Goal: Task Accomplishment & Management: Use online tool/utility

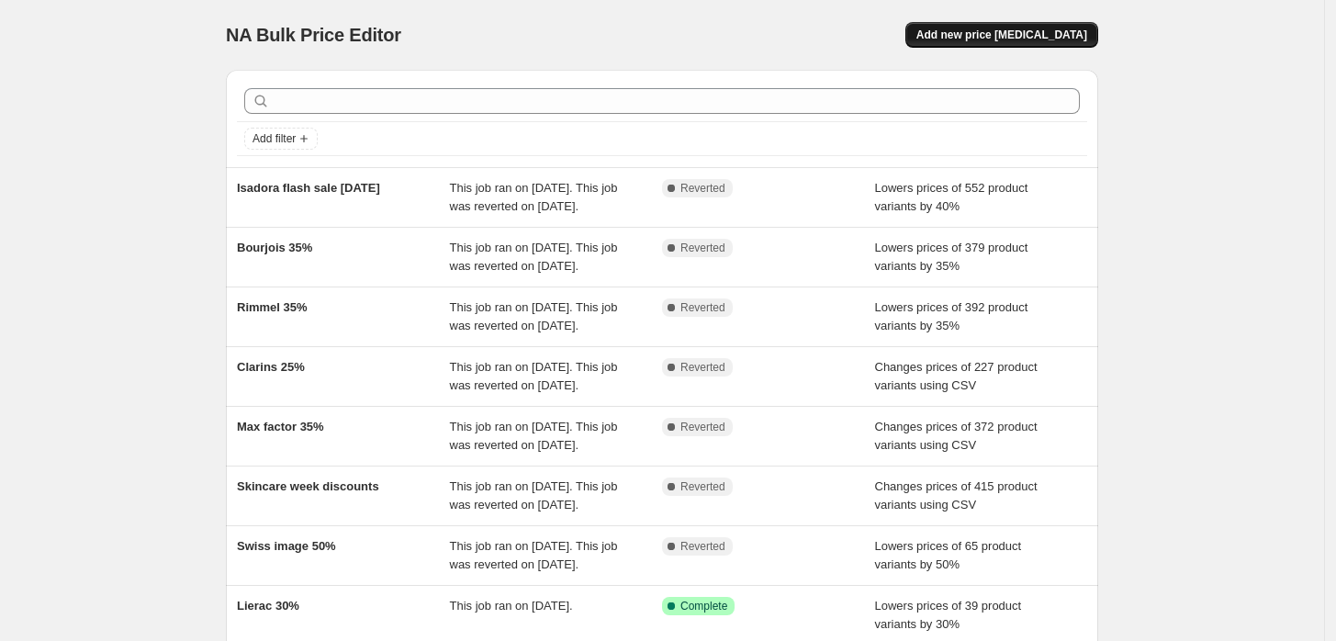
click at [984, 36] on span "Add new price [MEDICAL_DATA]" at bounding box center [1001, 35] width 171 height 15
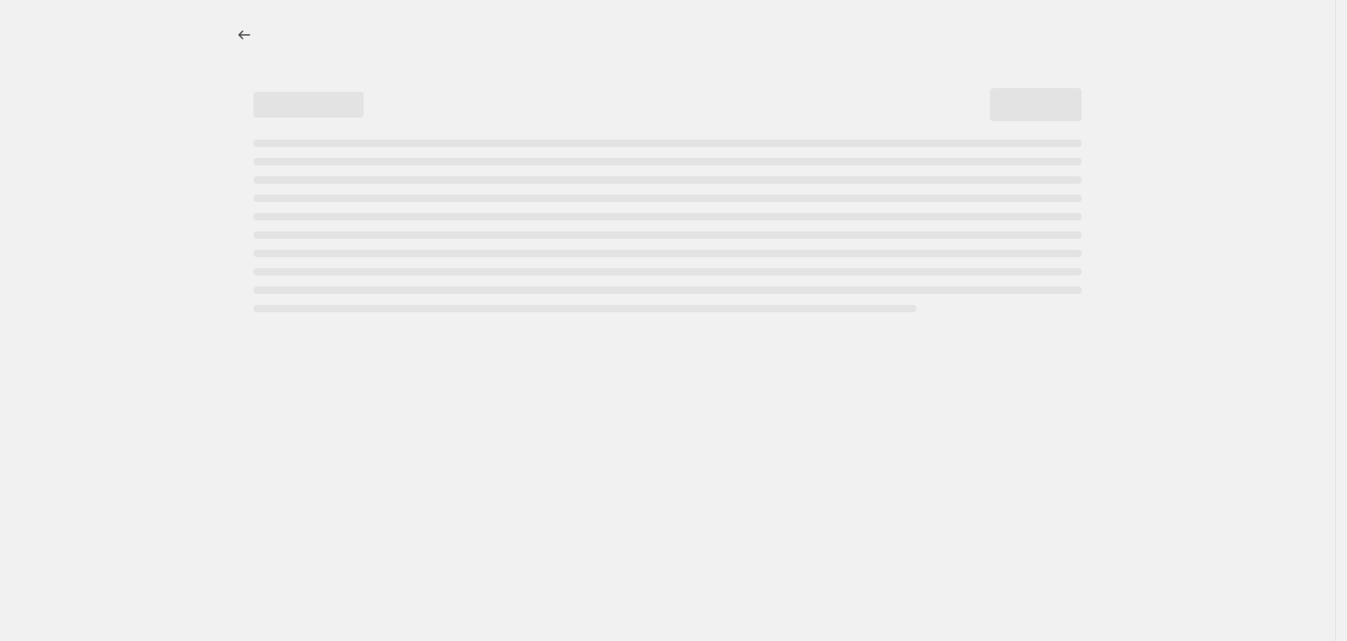
select select "percentage"
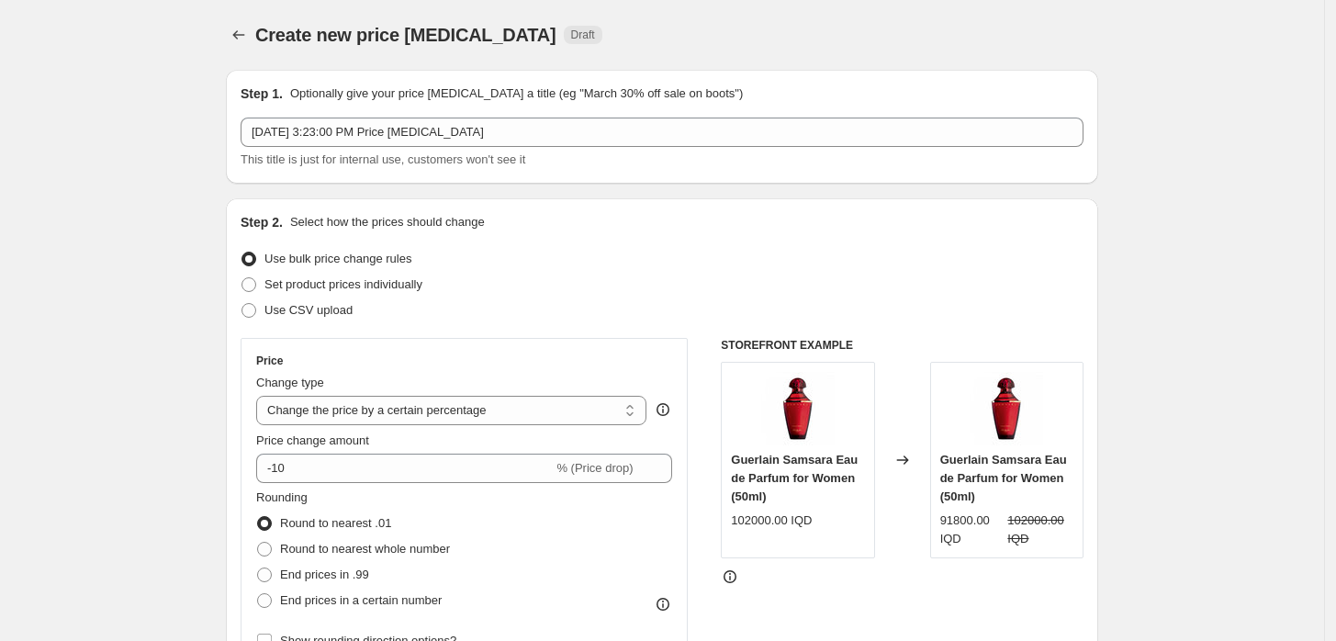
click at [423, 149] on div "Oct 1, 2025, 3:23:00 PM Price change job This title is just for internal use, c…" at bounding box center [662, 143] width 843 height 51
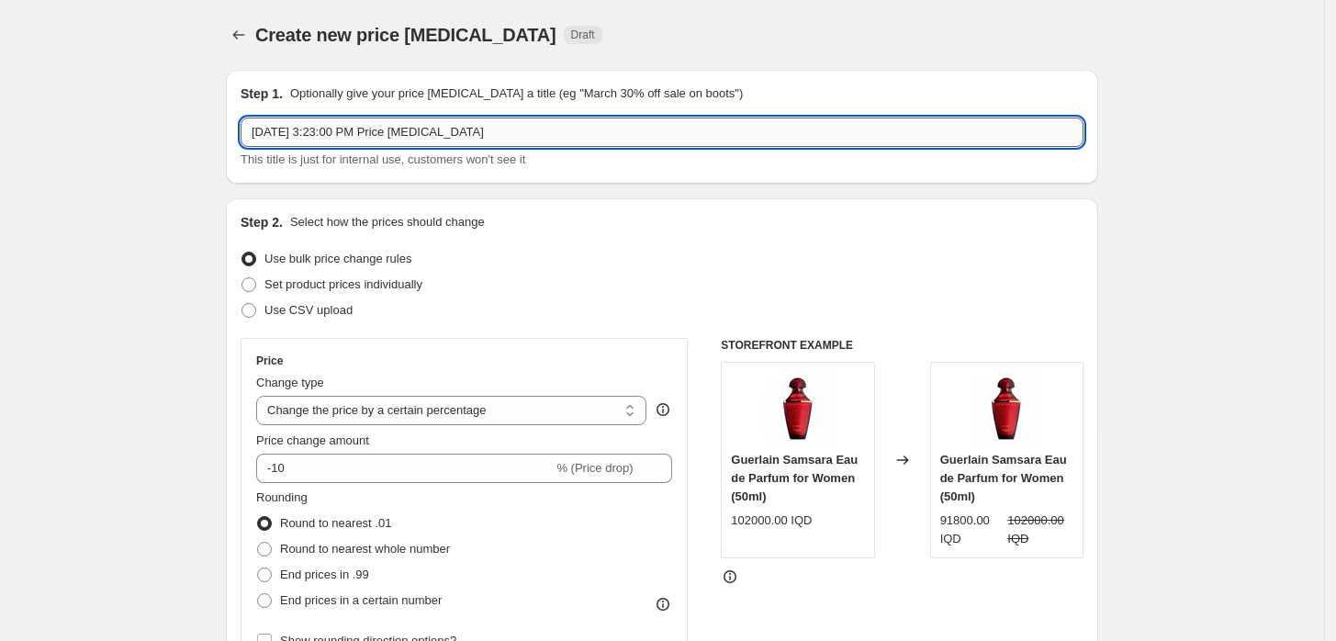
click at [422, 140] on input "Oct 1, 2025, 3:23:00 PM Price change job" at bounding box center [662, 132] width 843 height 29
paste input "Rebellion and Vejetree Professional"
type input "Rebellion and Vejetree Professional 20%"
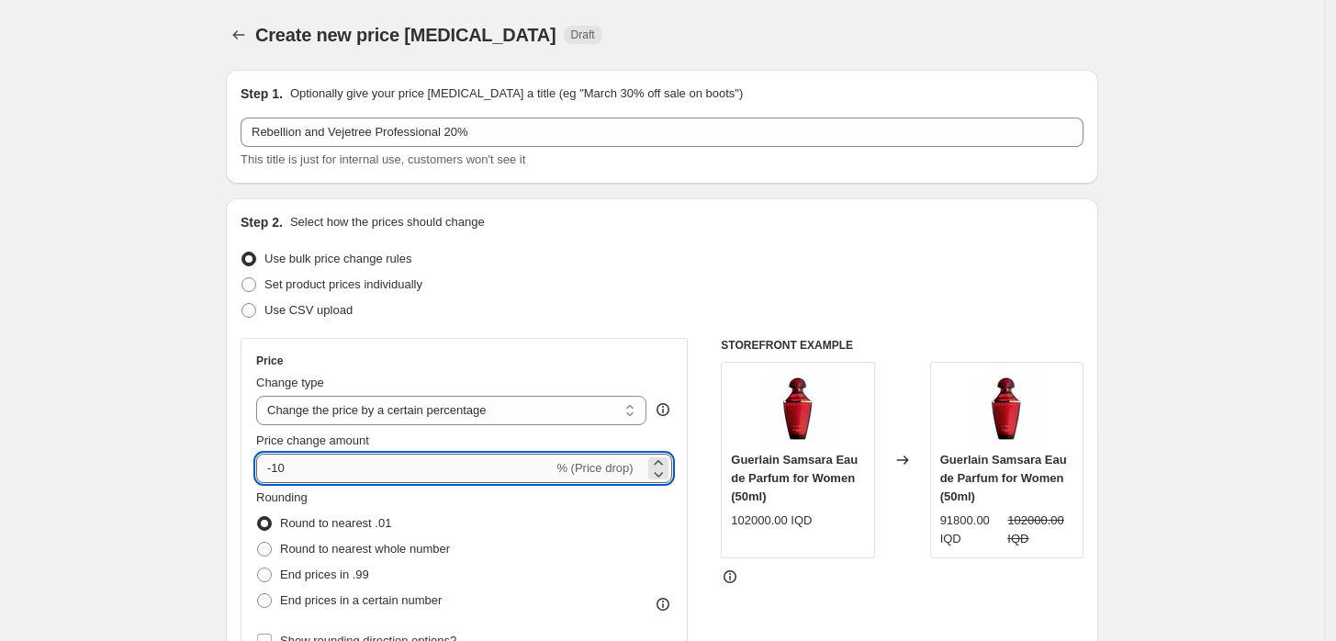
drag, startPoint x: 295, startPoint y: 466, endPoint x: 279, endPoint y: 472, distance: 16.5
click at [279, 472] on input "-10" at bounding box center [404, 467] width 297 height 29
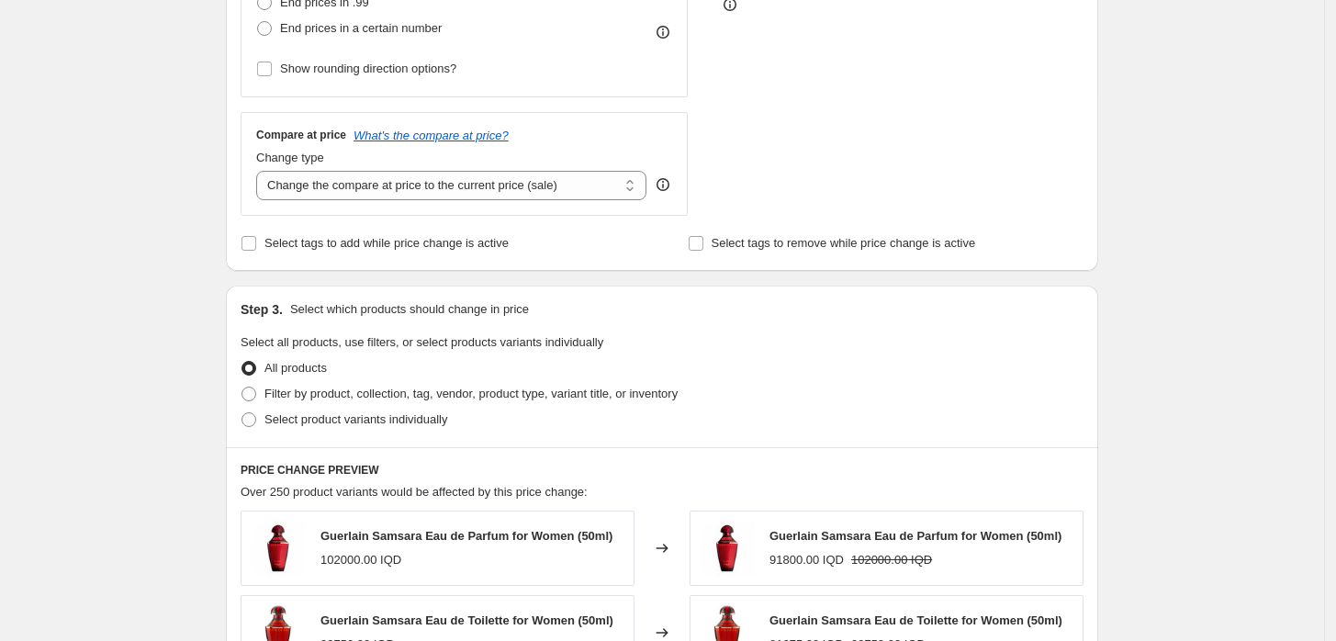
scroll to position [611, 0]
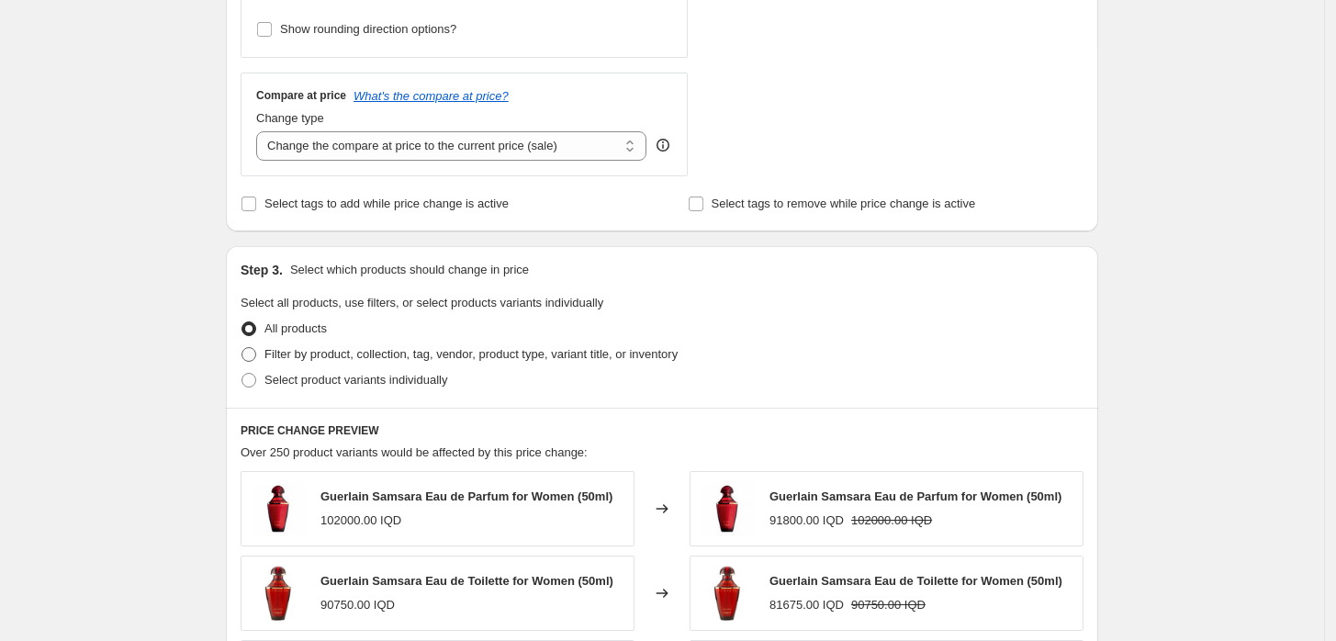
type input "-20"
click at [264, 361] on label "Filter by product, collection, tag, vendor, product type, variant title, or inv…" at bounding box center [459, 354] width 437 height 26
click at [242, 348] on input "Filter by product, collection, tag, vendor, product type, variant title, or inv…" at bounding box center [241, 347] width 1 height 1
radio input "true"
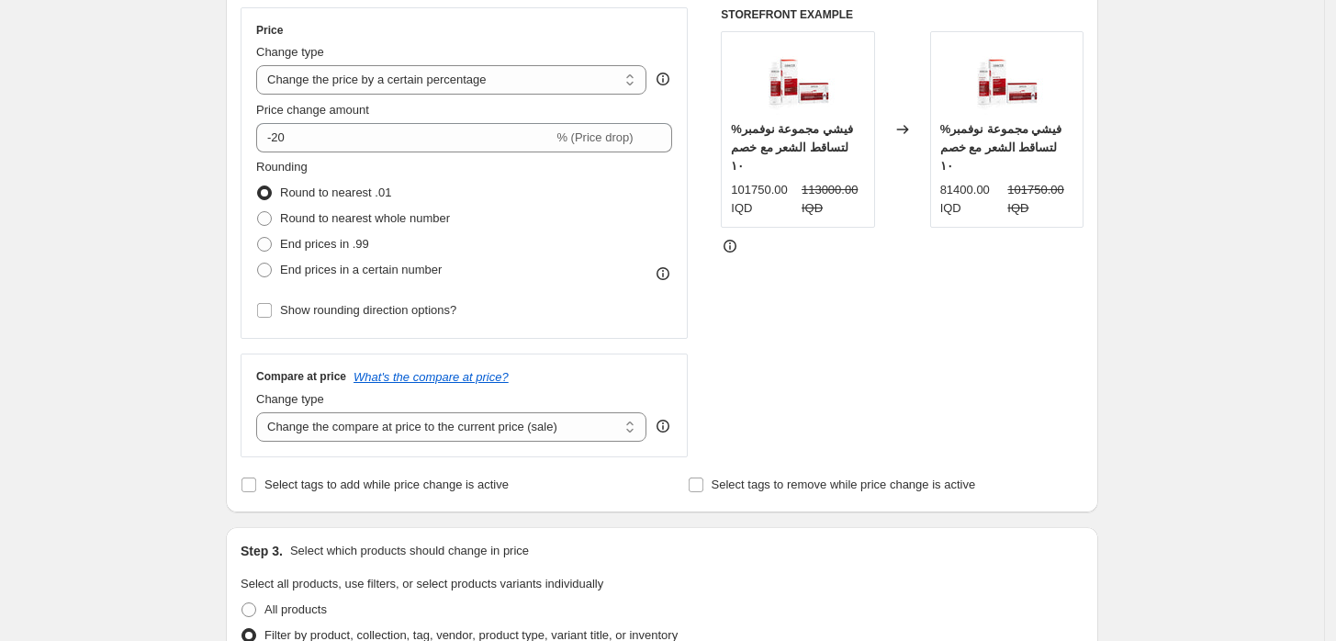
scroll to position [713, 0]
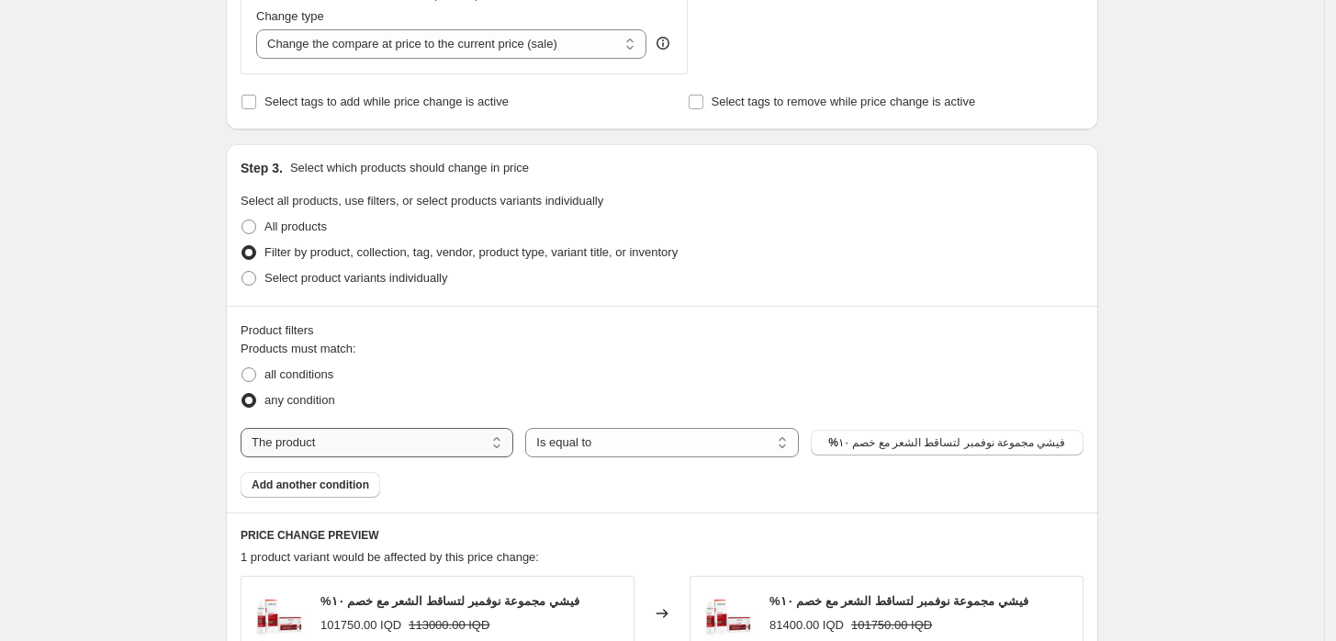
drag, startPoint x: 326, startPoint y: 439, endPoint x: 317, endPoint y: 437, distance: 9.4
click at [326, 439] on select "The product The product's collection The product's tag The product's vendor The…" at bounding box center [377, 442] width 273 height 29
select select "vendor"
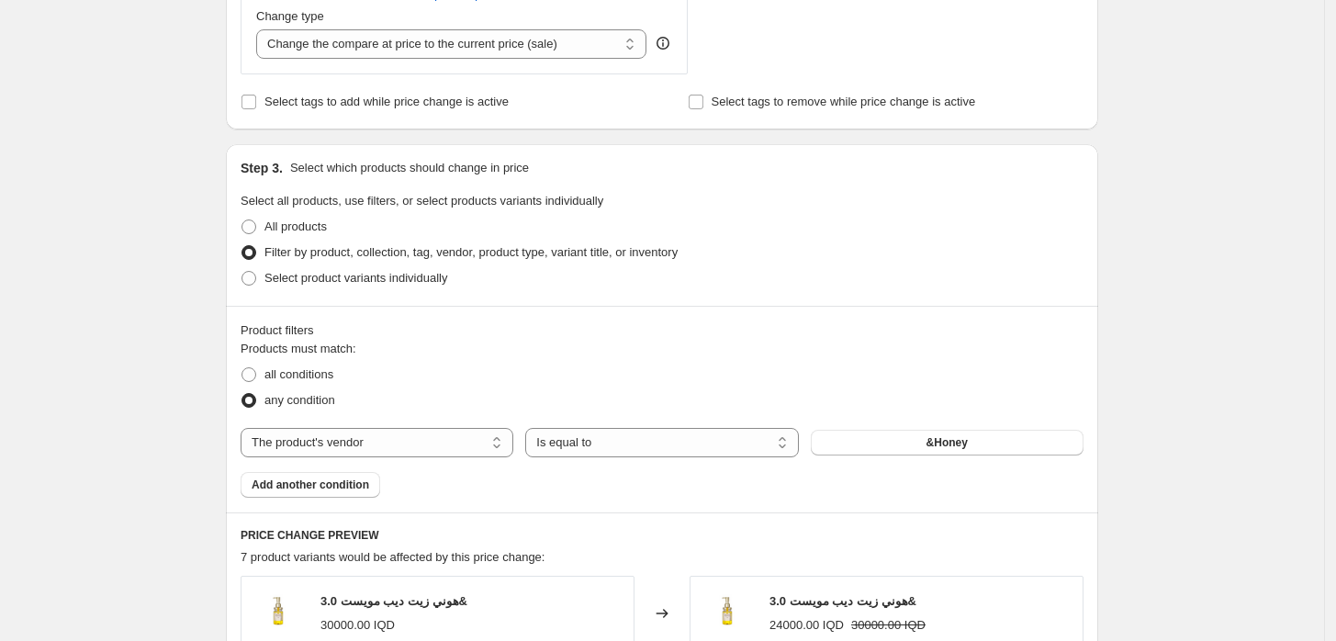
click at [845, 456] on div "The product The product's collection The product's tag The product's vendor The…" at bounding box center [662, 442] width 843 height 29
click at [842, 443] on button "&Honey" at bounding box center [947, 443] width 273 height 26
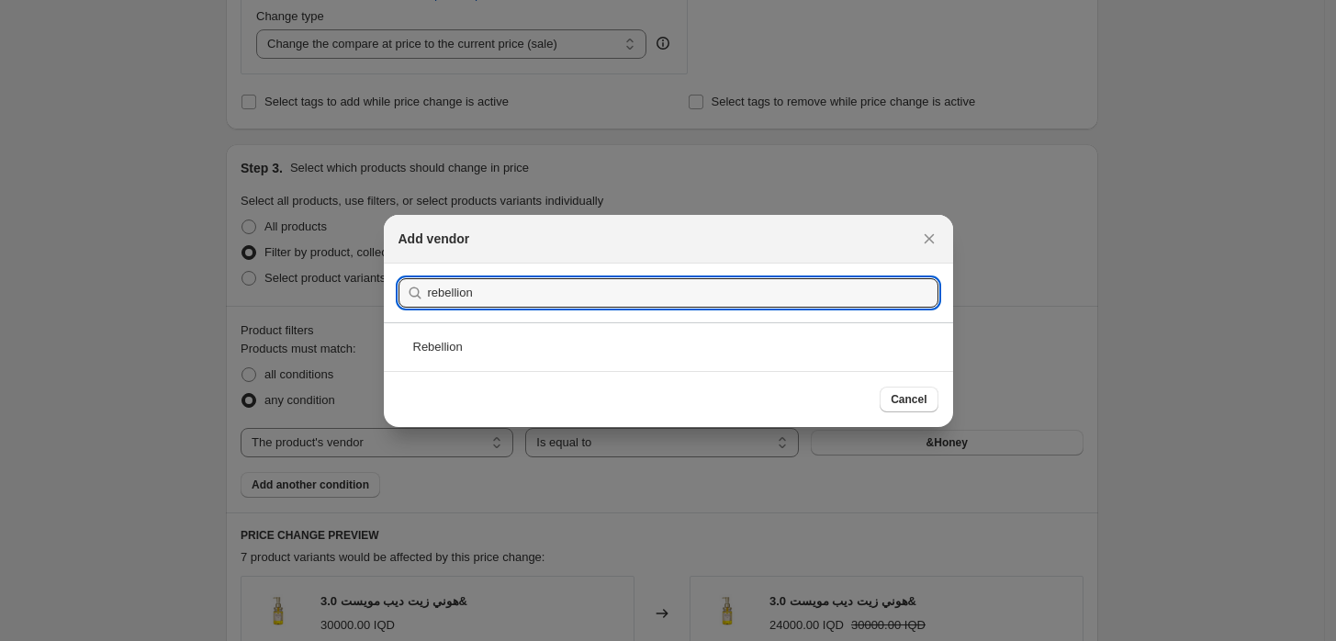
type input "rebellion"
click at [489, 336] on div "Rebellion" at bounding box center [668, 346] width 569 height 49
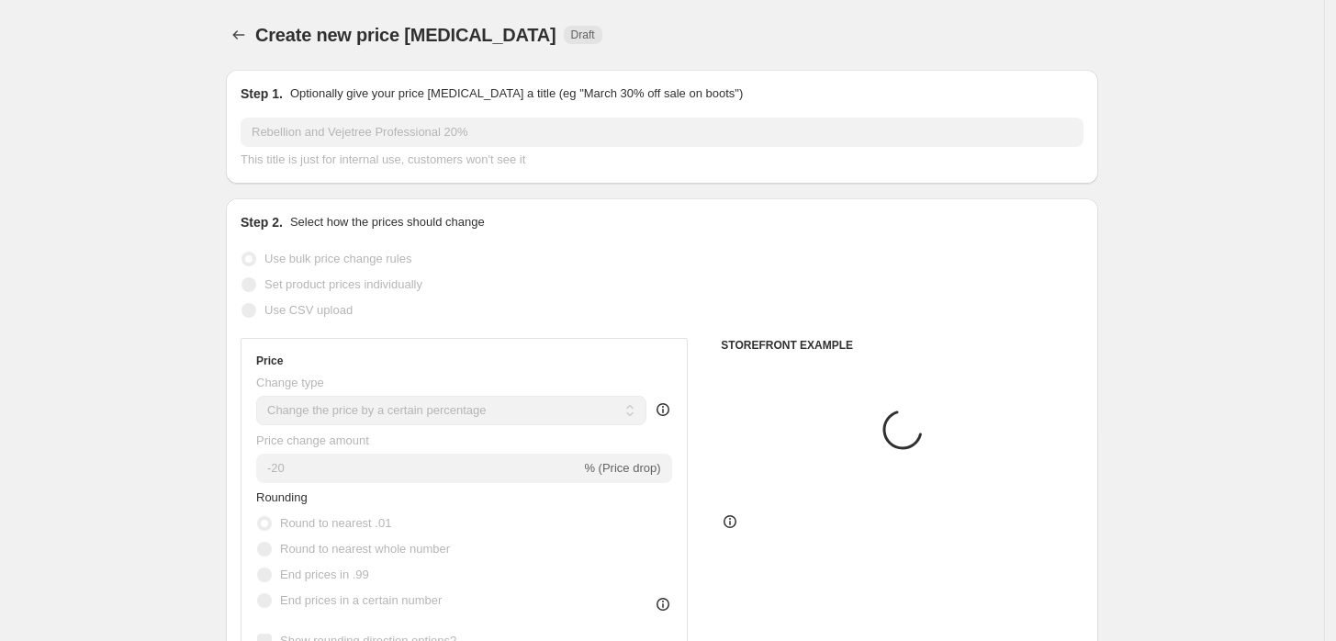
scroll to position [713, 0]
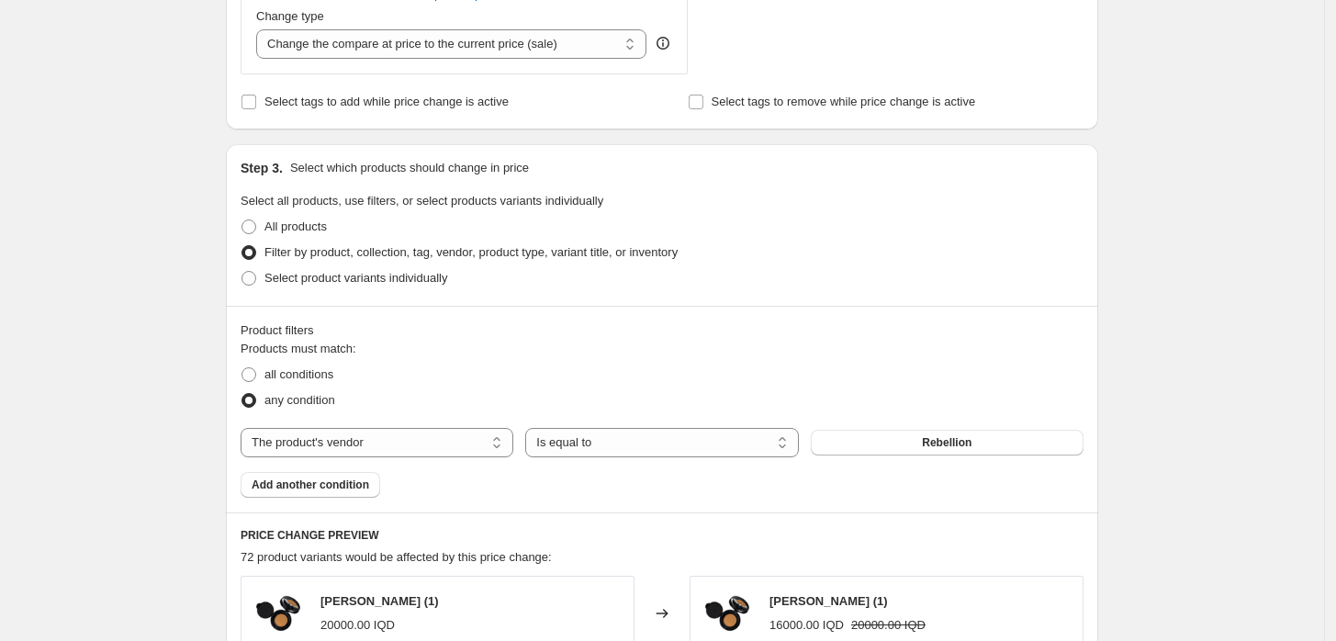
click at [341, 485] on span "Add another condition" at bounding box center [311, 484] width 118 height 15
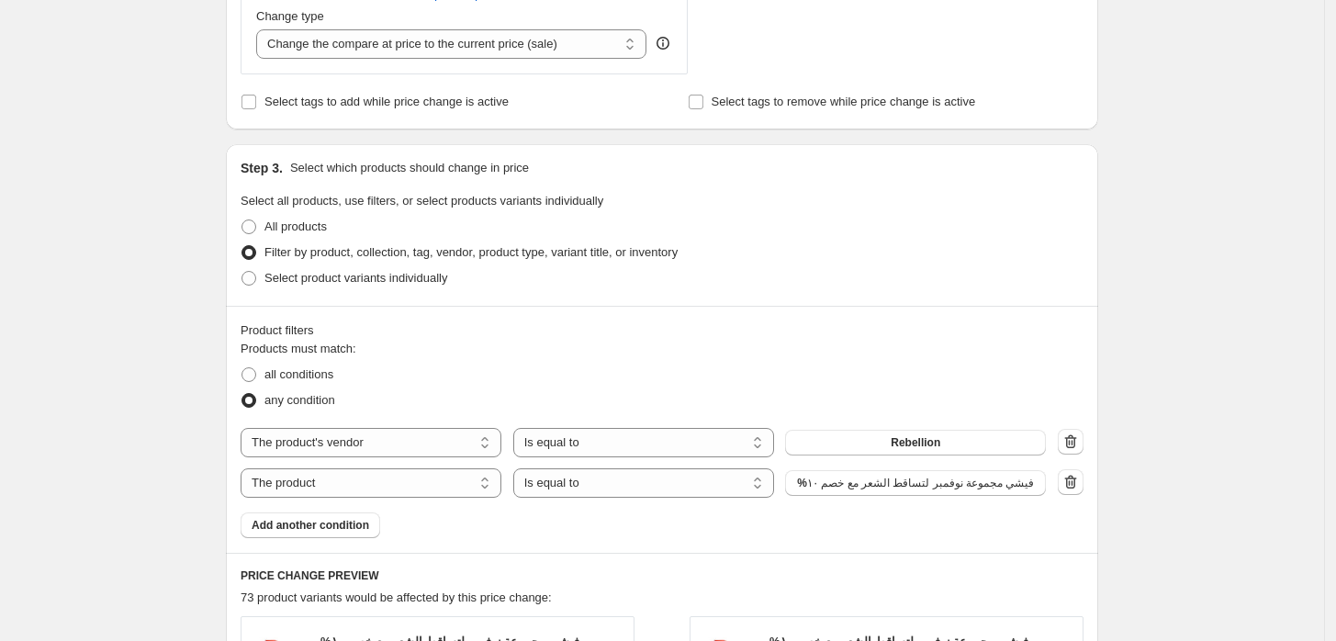
click at [983, 483] on span "%فيشي مجموعة نوفمبر لتساقط الشعر مع خصم ١٠" at bounding box center [915, 483] width 237 height 15
click at [439, 489] on select "The product The product's collection The product's tag The product's vendor The…" at bounding box center [371, 482] width 261 height 29
select select "vendor"
click at [830, 486] on button "&Honey" at bounding box center [915, 483] width 261 height 26
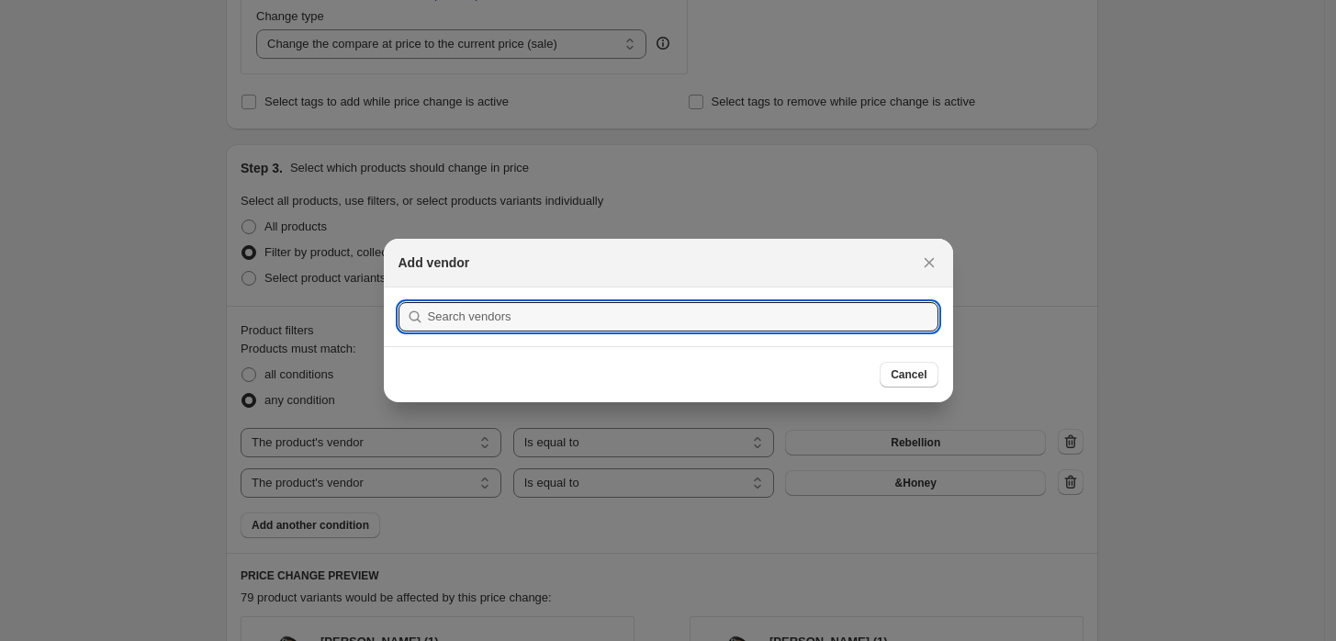
scroll to position [0, 0]
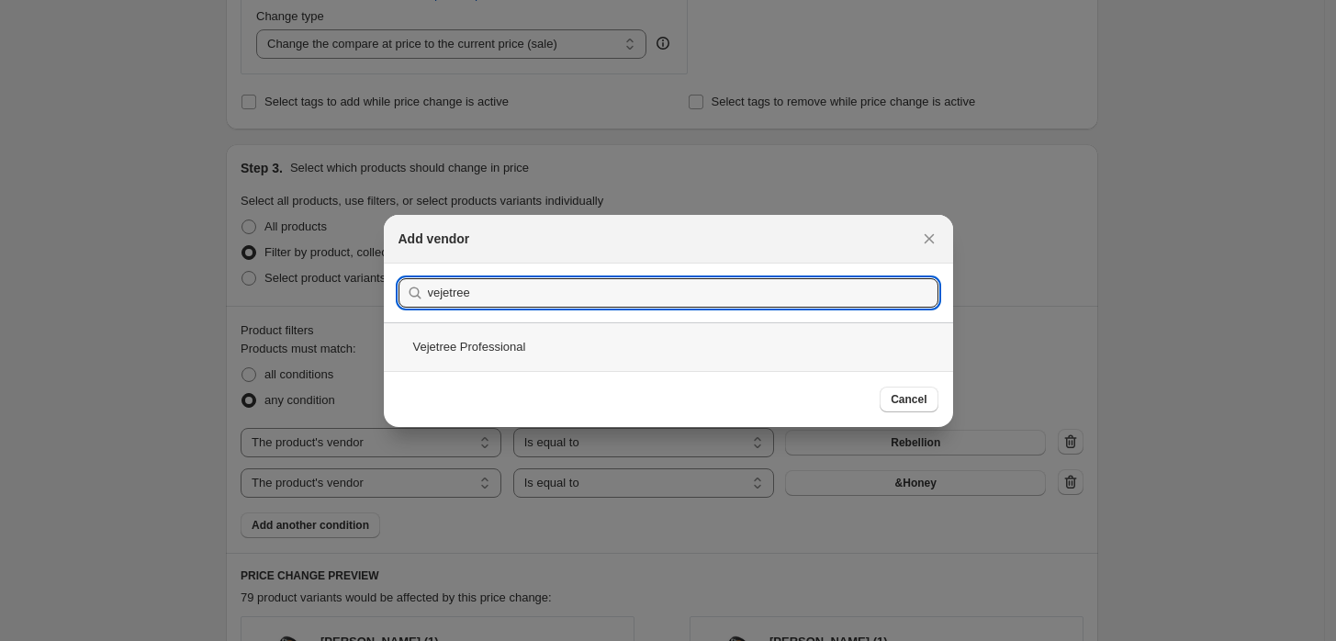
type input "vejetree"
click at [499, 347] on div "Vejetree Professional" at bounding box center [668, 346] width 569 height 49
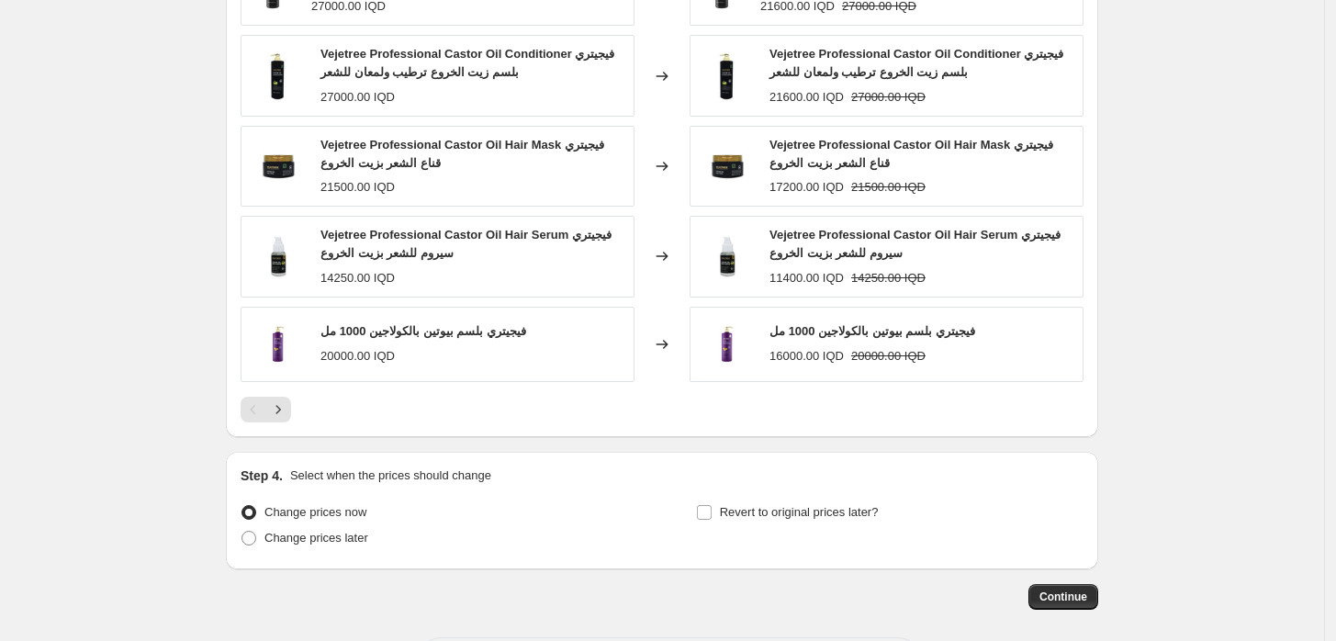
scroll to position [1427, 0]
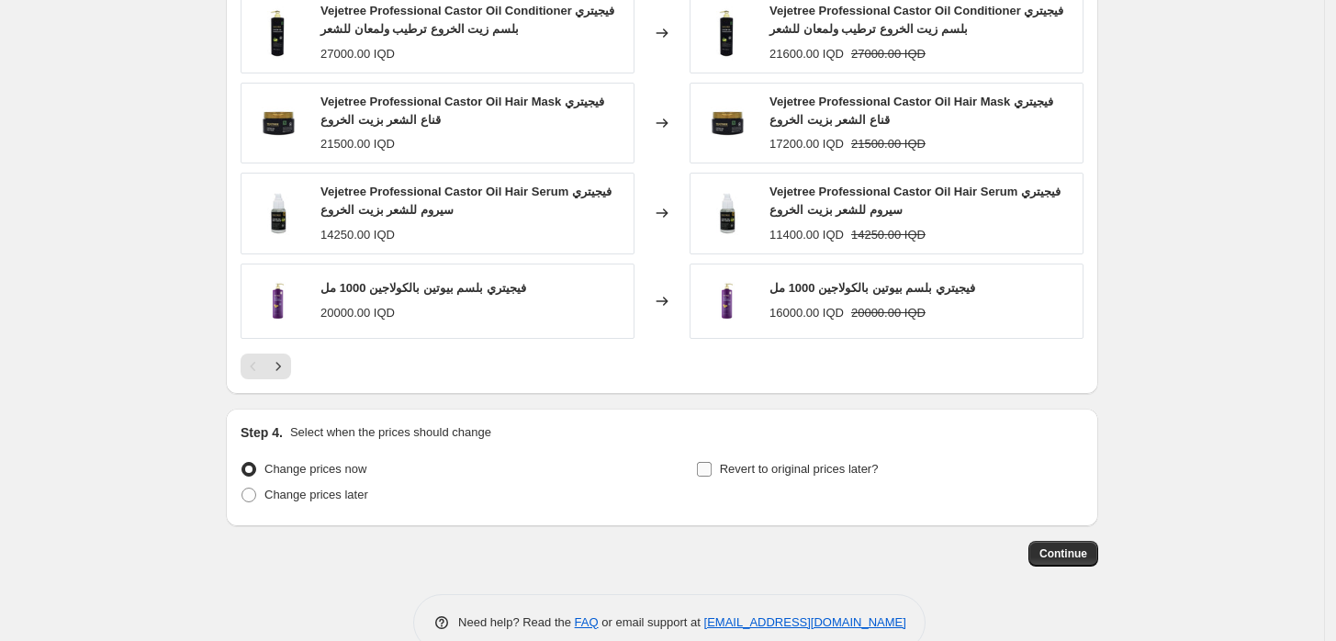
click at [743, 467] on span "Revert to original prices later?" at bounding box center [799, 469] width 159 height 14
click at [711, 467] on input "Revert to original prices later?" at bounding box center [704, 469] width 15 height 15
checkbox input "true"
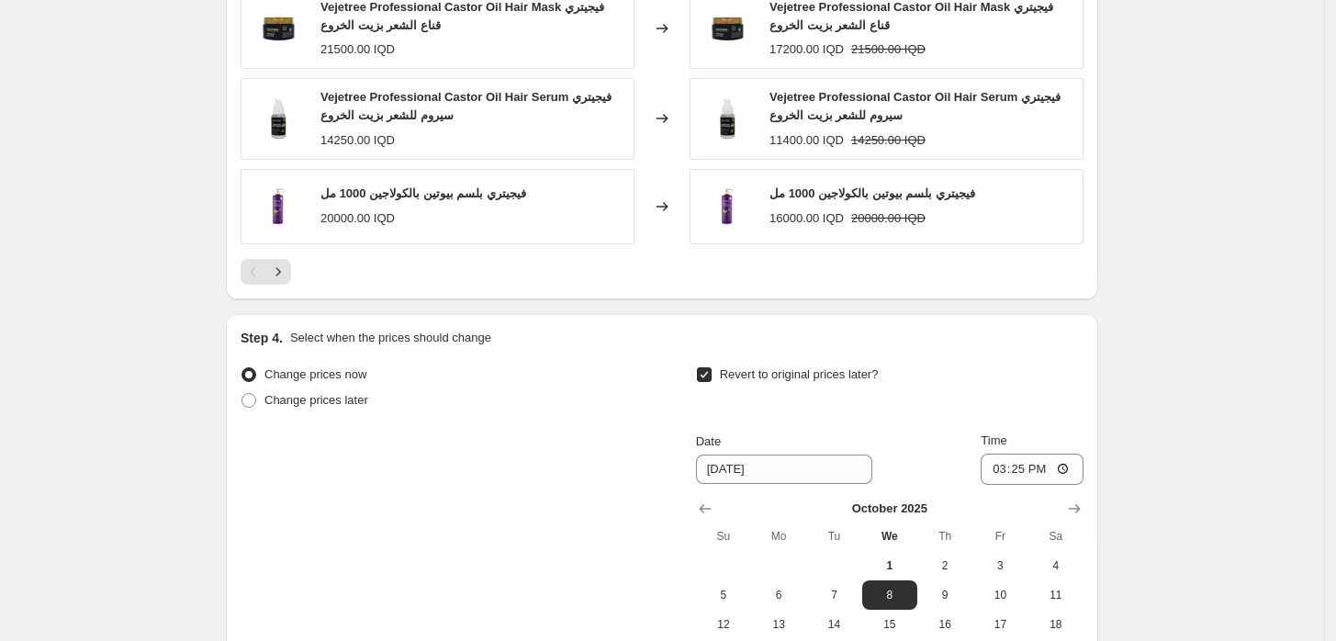
scroll to position [1631, 0]
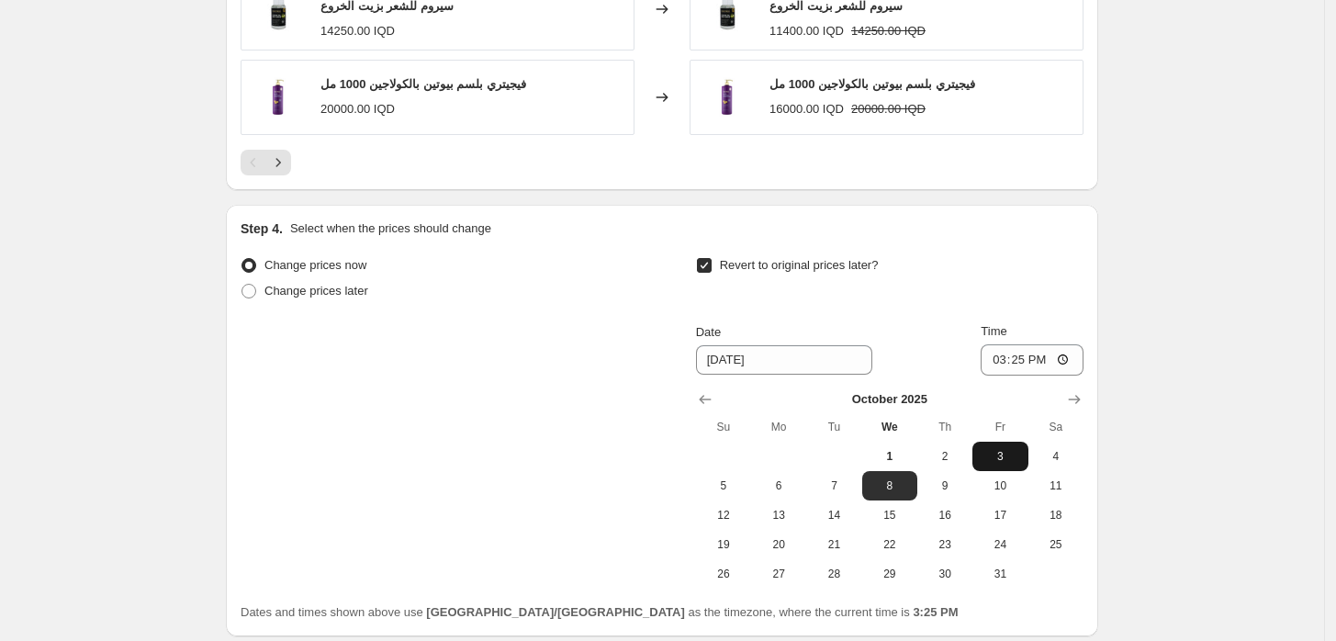
click at [1020, 453] on span "3" at bounding box center [999, 456] width 40 height 15
type input "10/3/2025"
click at [997, 359] on input "15:25" at bounding box center [1031, 359] width 103 height 31
click at [1018, 352] on input "23:50" at bounding box center [1031, 359] width 103 height 31
type input "23:59"
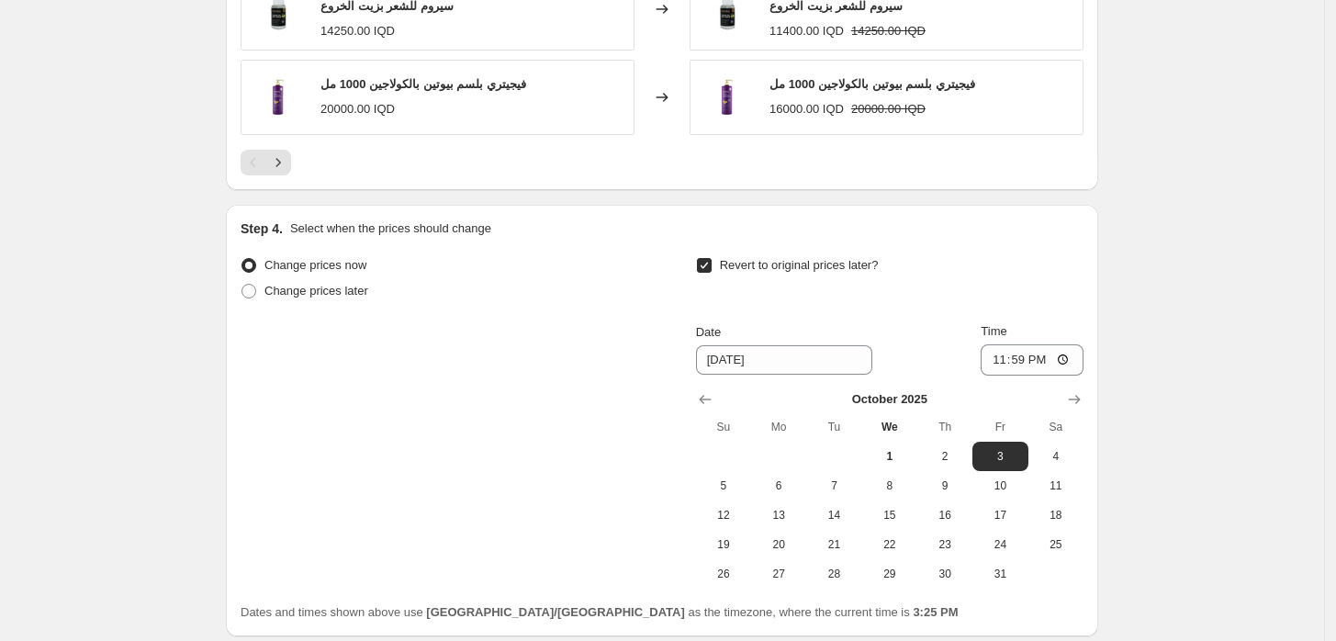
drag, startPoint x: 1163, startPoint y: 230, endPoint x: 1134, endPoint y: 256, distance: 39.0
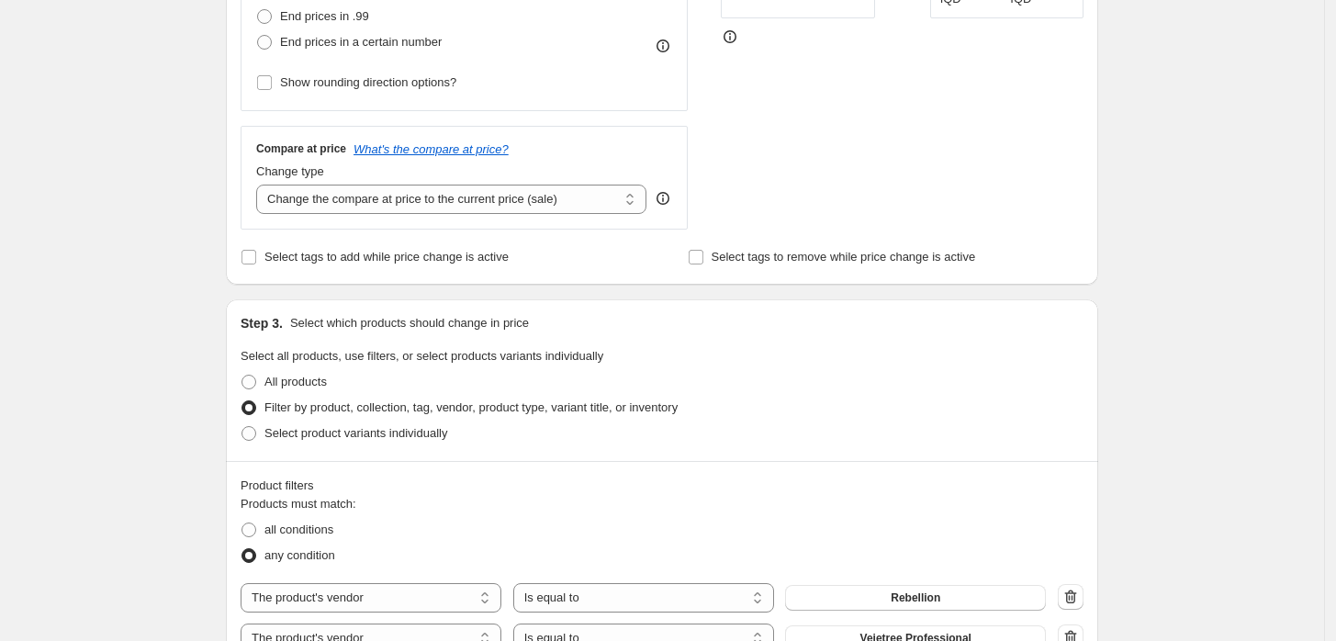
scroll to position [554, 0]
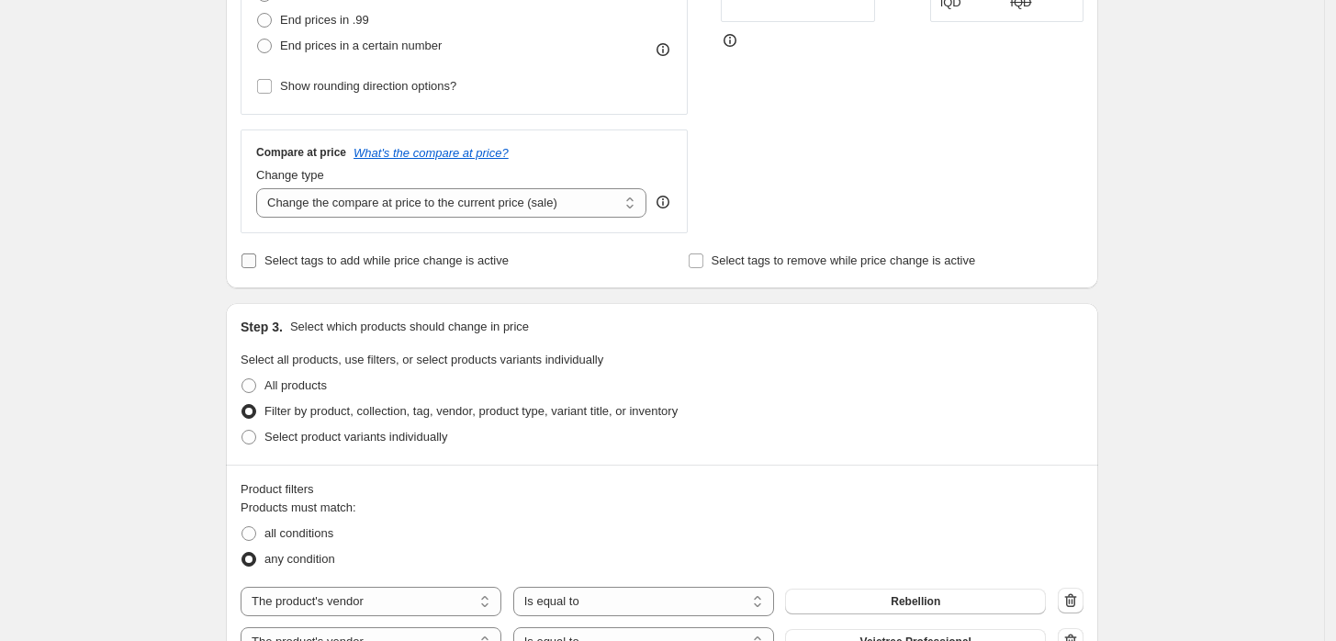
click at [375, 257] on span "Select tags to add while price change is active" at bounding box center [386, 260] width 244 height 14
click at [256, 257] on input "Select tags to add while price change is active" at bounding box center [248, 260] width 15 height 15
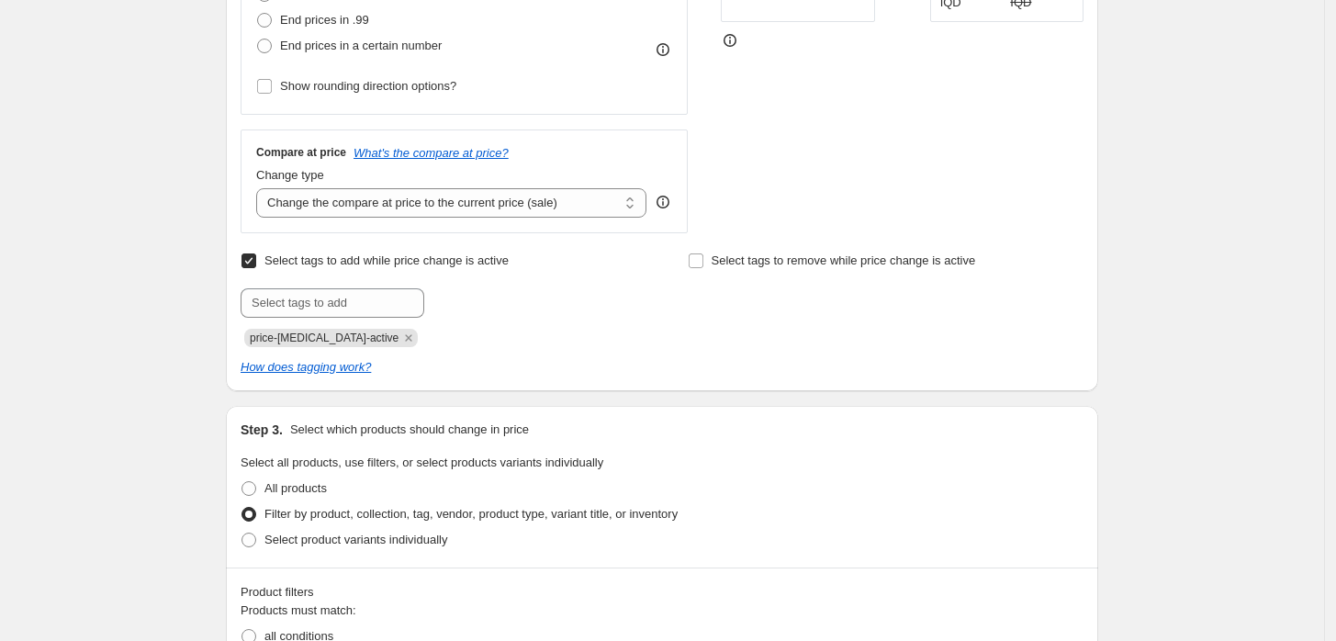
click at [250, 261] on input "Select tags to add while price change is active" at bounding box center [248, 260] width 15 height 15
checkbox input "false"
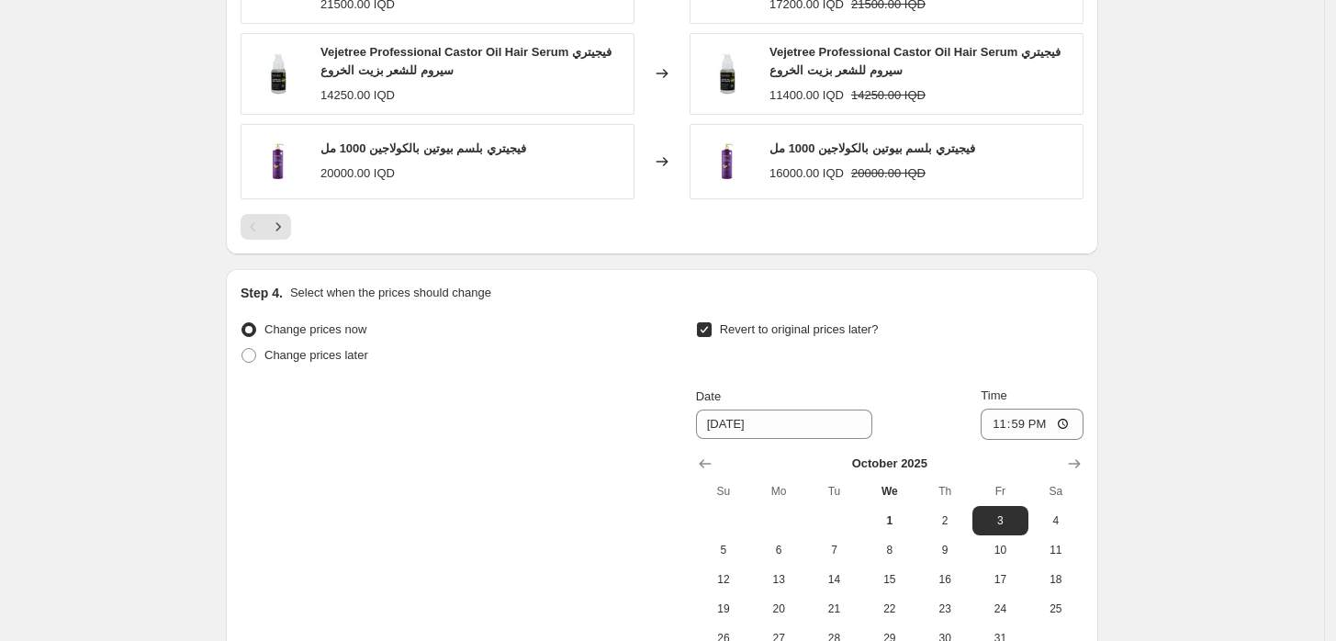
scroll to position [1778, 0]
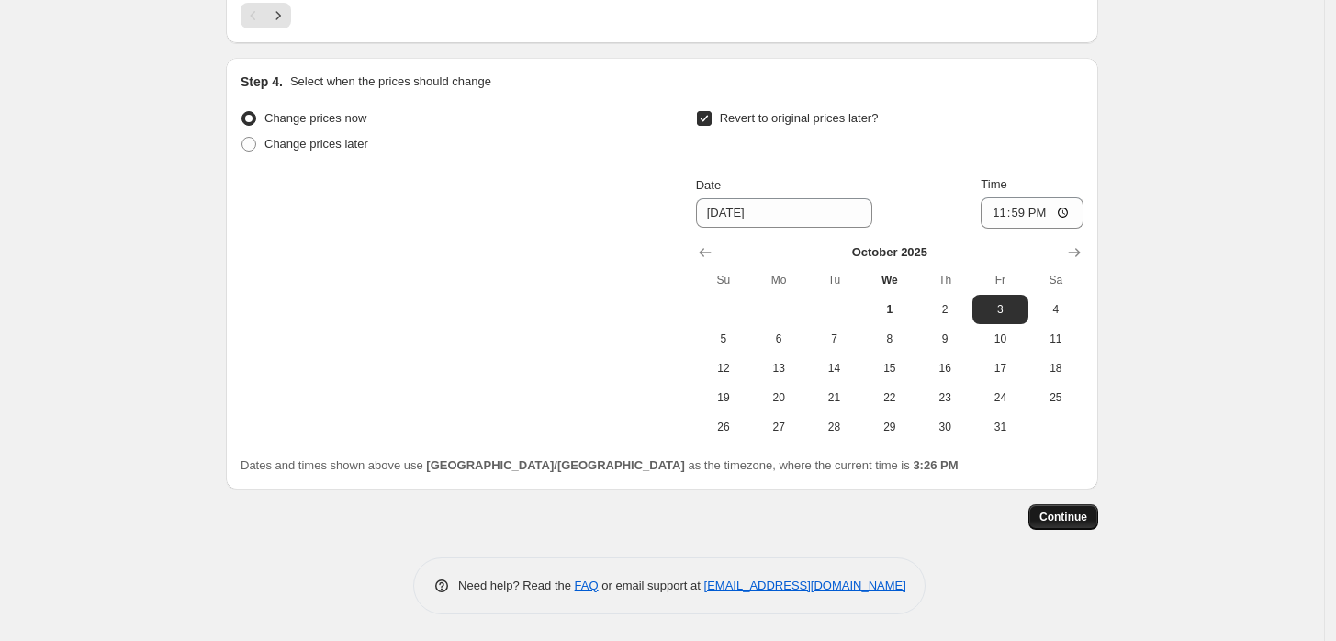
click at [1070, 504] on button "Continue" at bounding box center [1063, 517] width 70 height 26
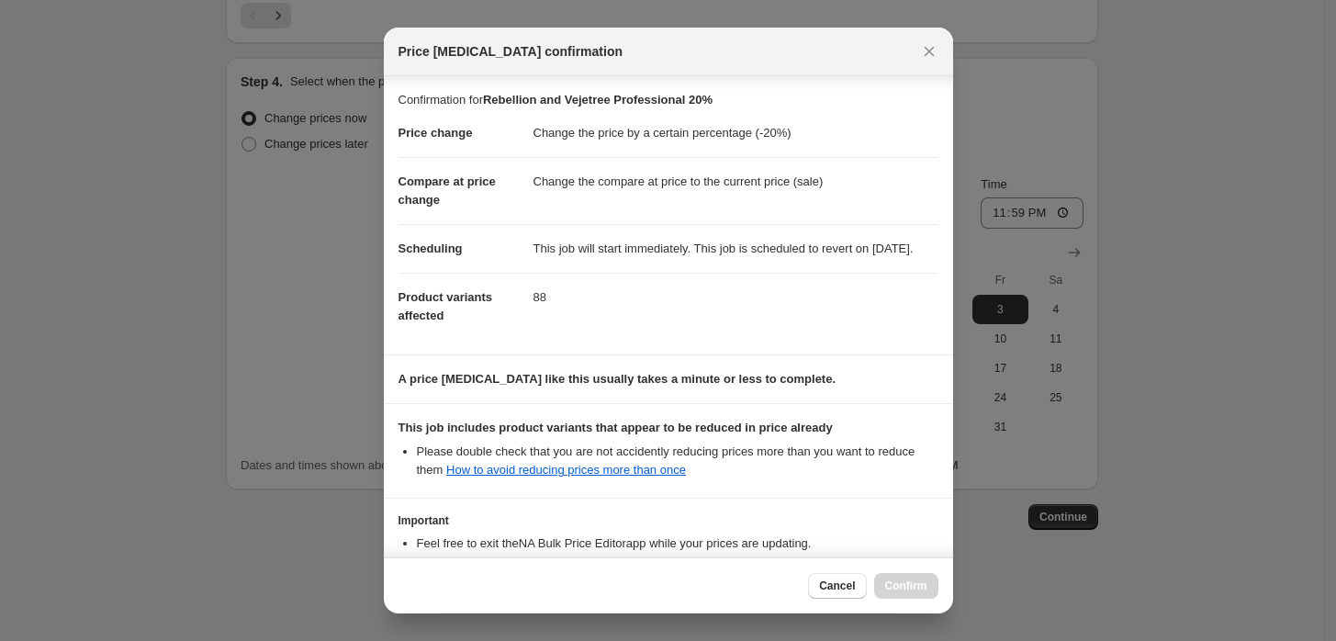
scroll to position [149, 0]
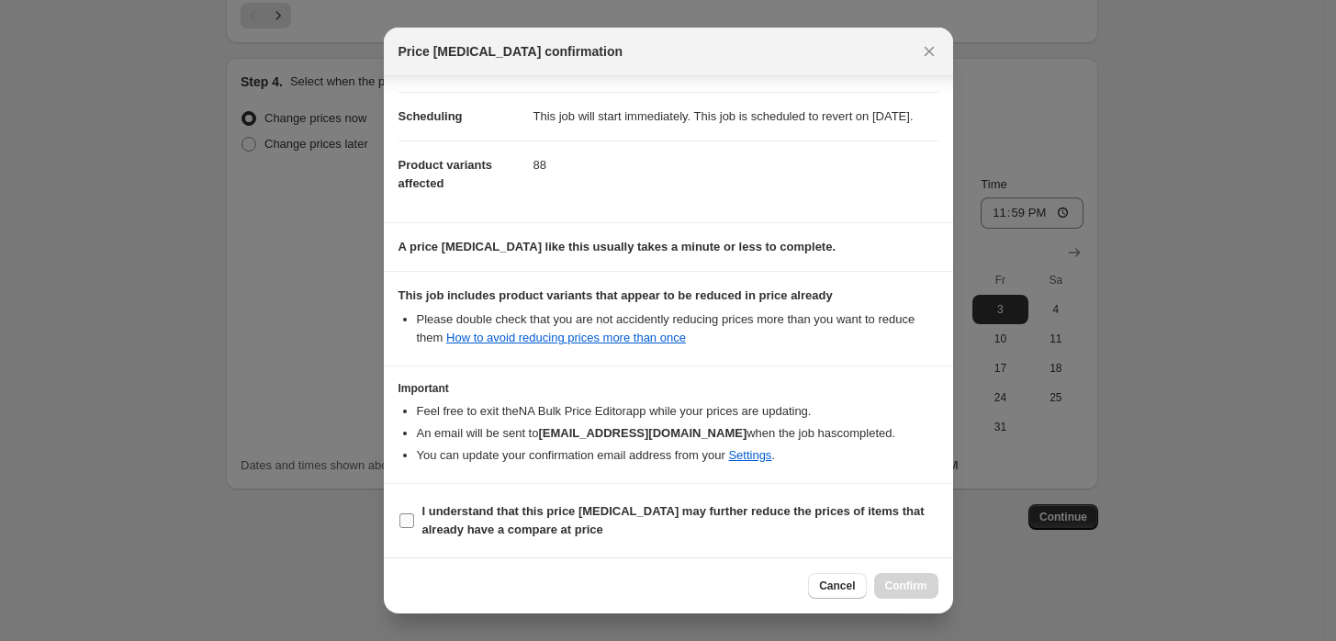
click at [436, 512] on b "I understand that this price change job may further reduce the prices of items …" at bounding box center [673, 520] width 502 height 32
click at [414, 513] on input "I understand that this price change job may further reduce the prices of items …" at bounding box center [406, 520] width 15 height 15
checkbox input "true"
click at [903, 587] on span "Confirm" at bounding box center [906, 585] width 42 height 15
type input "Rebellion and Vejetree Professional 20%"
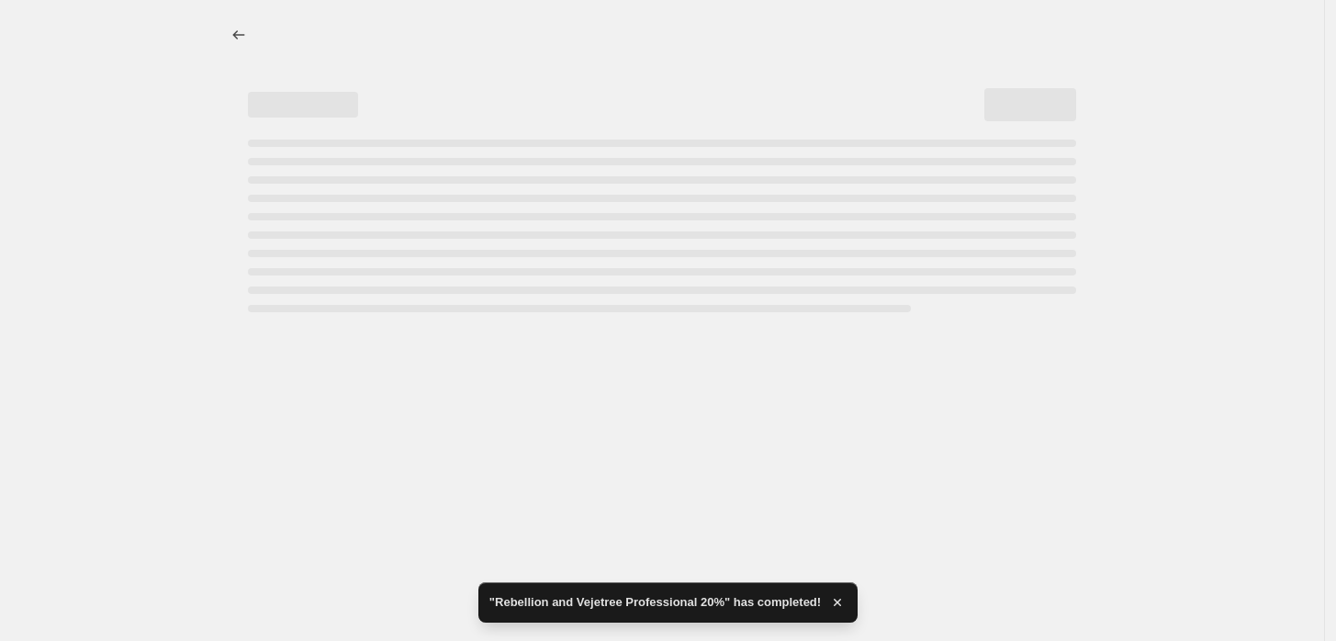
select select "percentage"
select select "vendor"
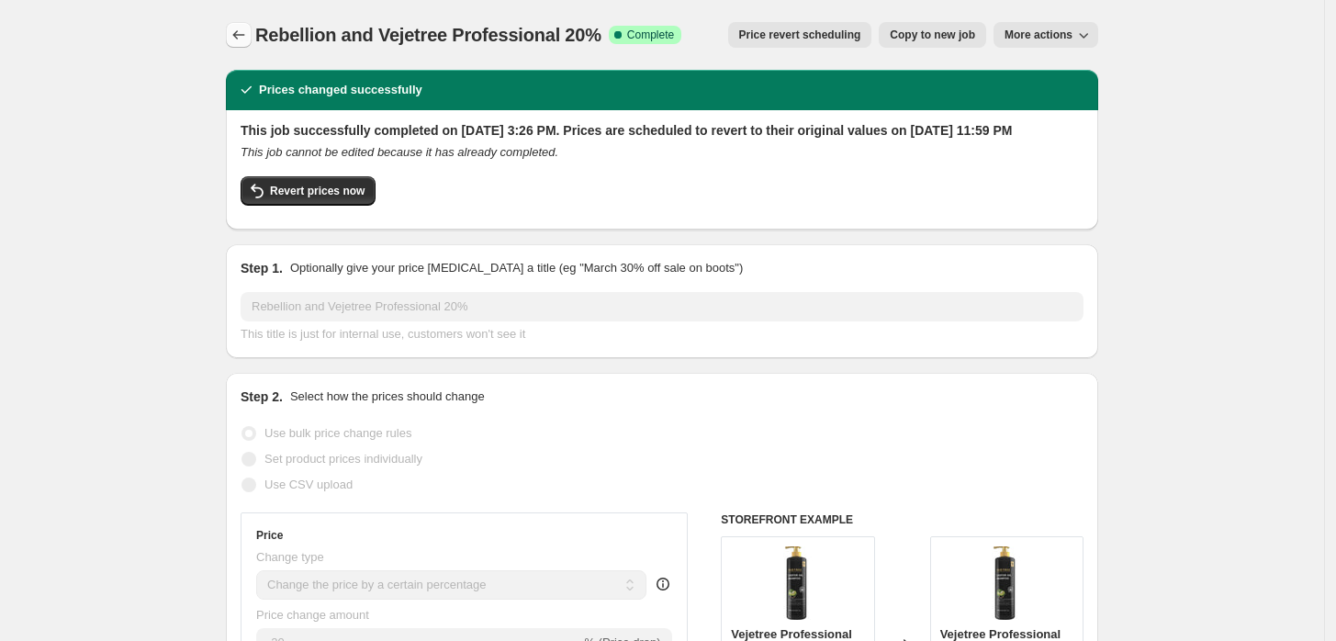
click at [252, 45] on button "Price change jobs" at bounding box center [239, 35] width 26 height 26
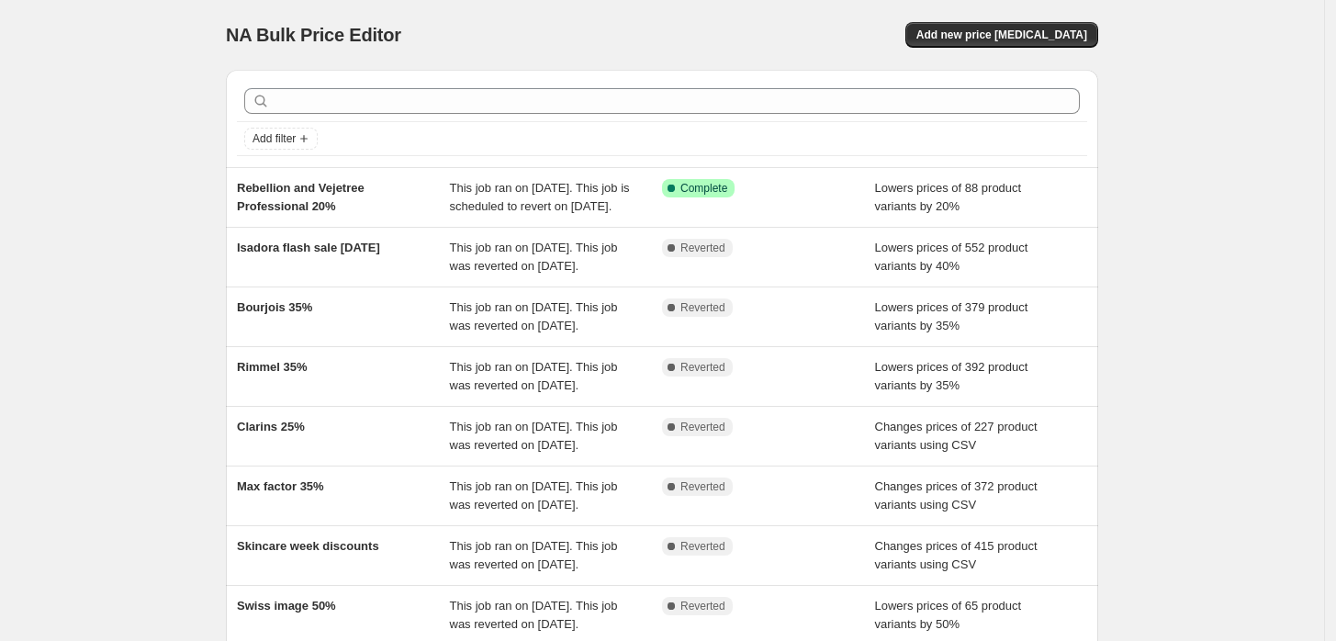
drag, startPoint x: 267, startPoint y: 4, endPoint x: 243, endPoint y: 2, distance: 23.9
click at [269, 2] on div "NA Bulk Price Editor. This page is ready NA Bulk Price Editor Add new price cha…" at bounding box center [662, 35] width 872 height 70
